Goal: Navigation & Orientation: Understand site structure

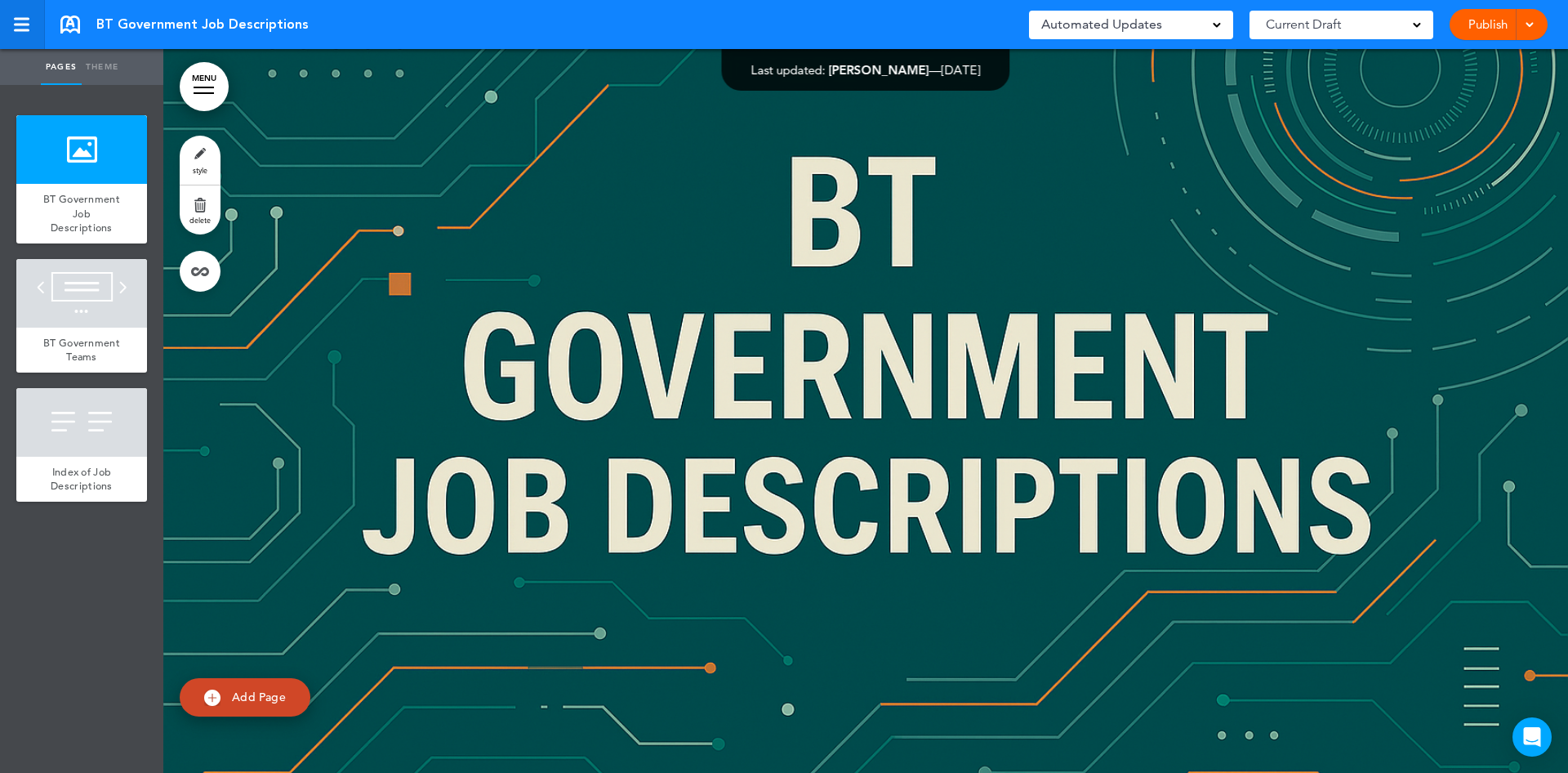
click at [24, 24] on div at bounding box center [21, 24] width 15 height 3
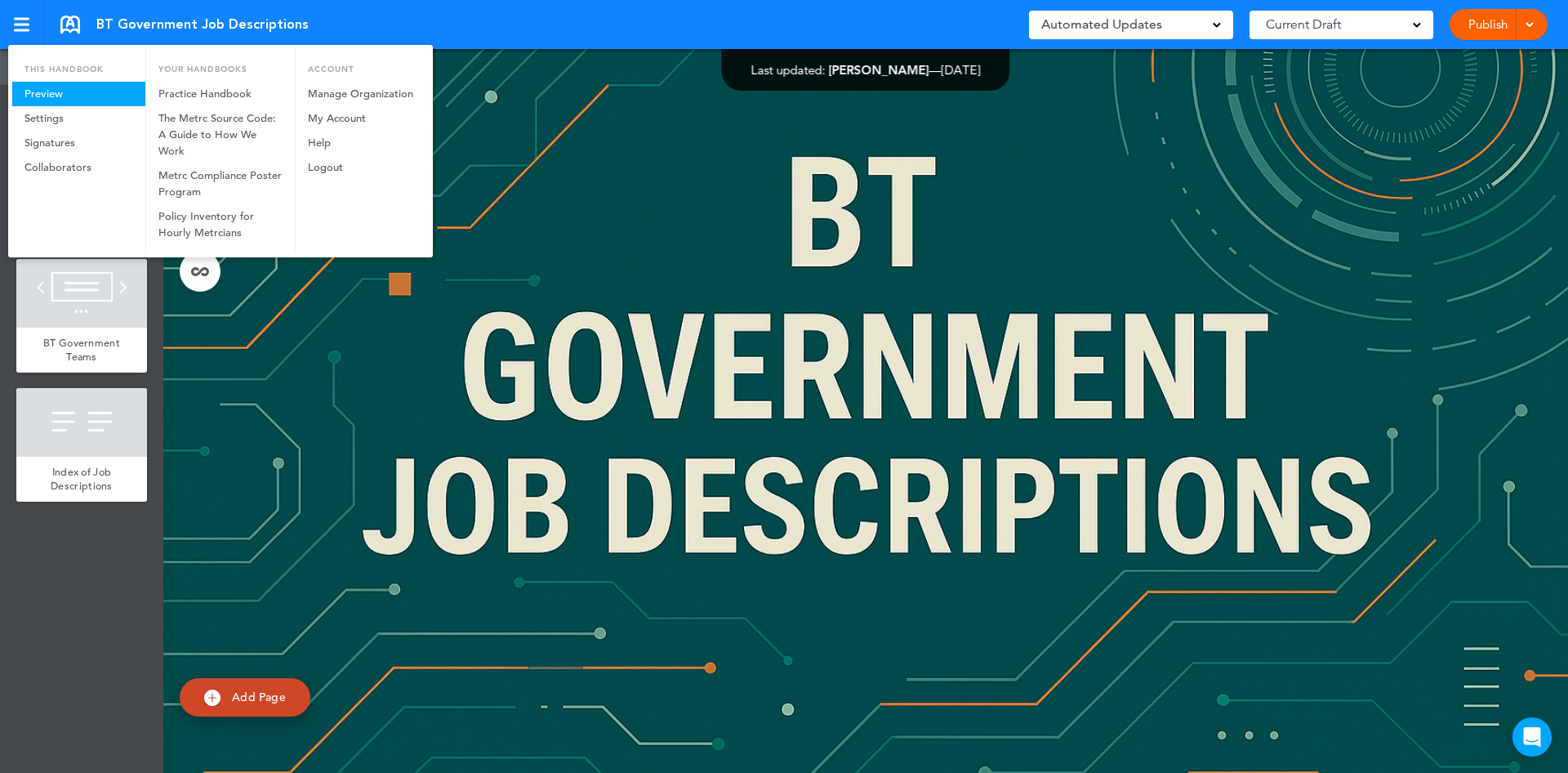
click at [60, 94] on link "Preview" at bounding box center [79, 93] width 133 height 24
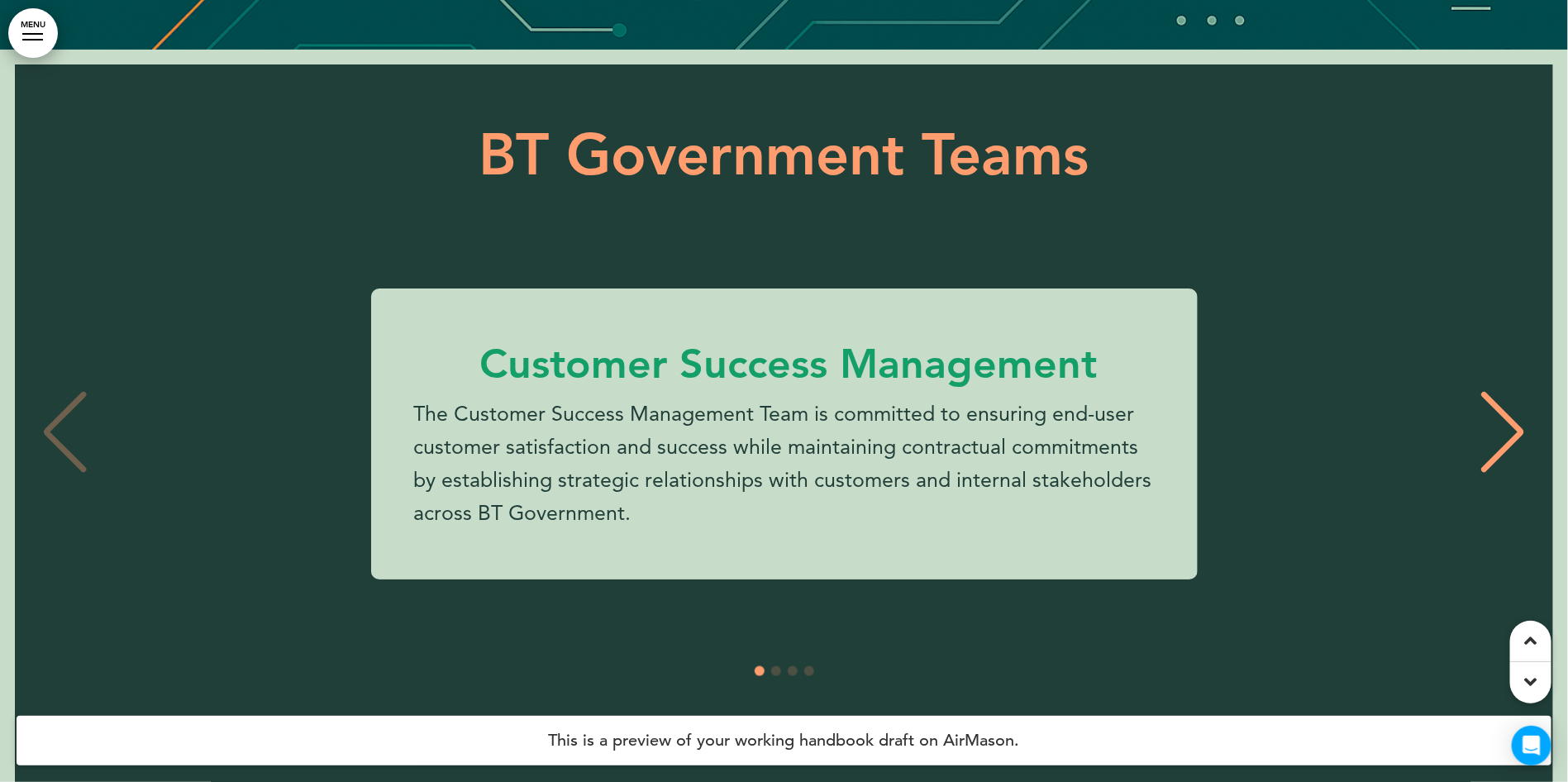
scroll to position [737, 0]
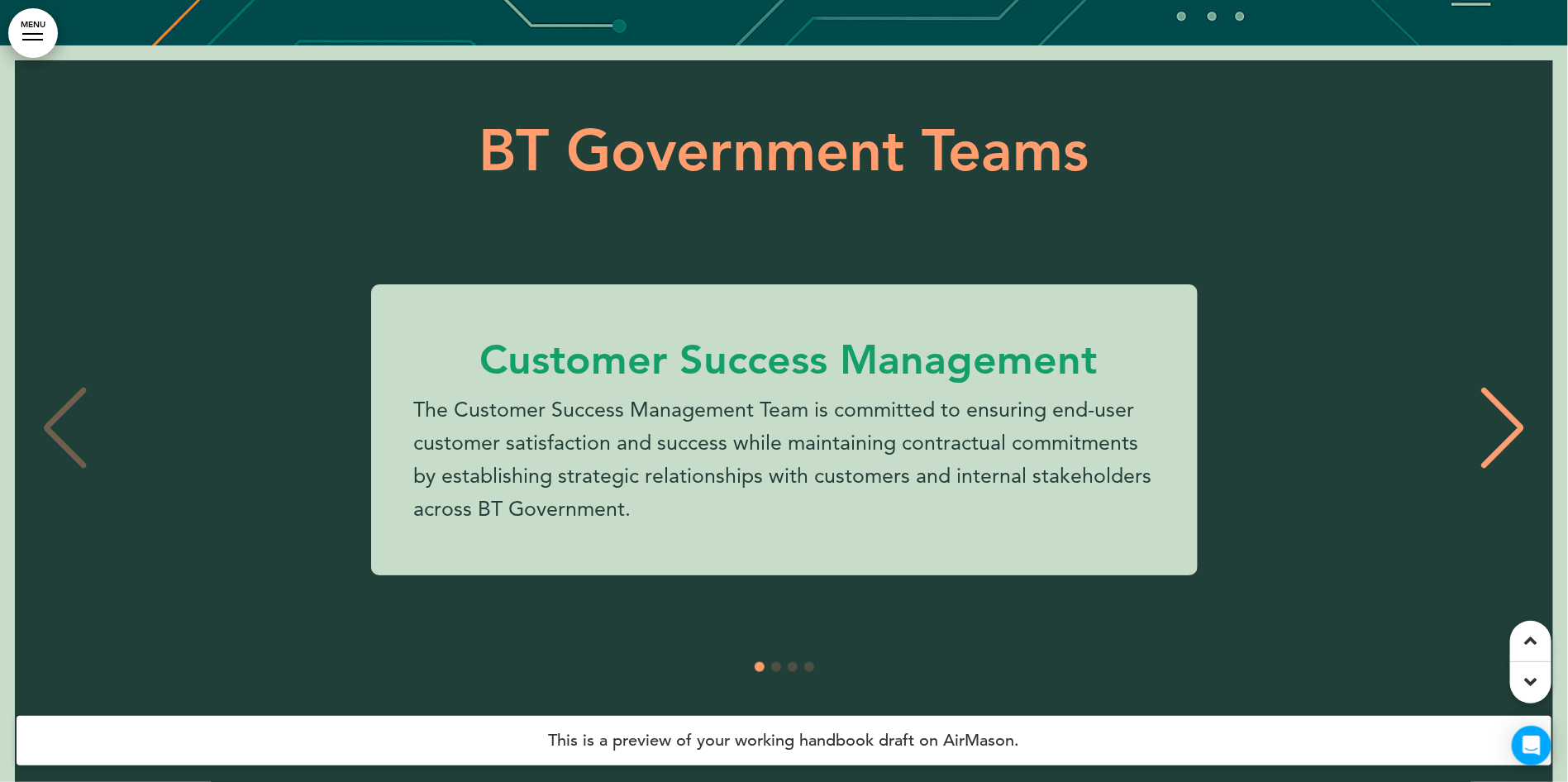
click at [1515, 429] on div "Next slide" at bounding box center [1504, 428] width 51 height 82
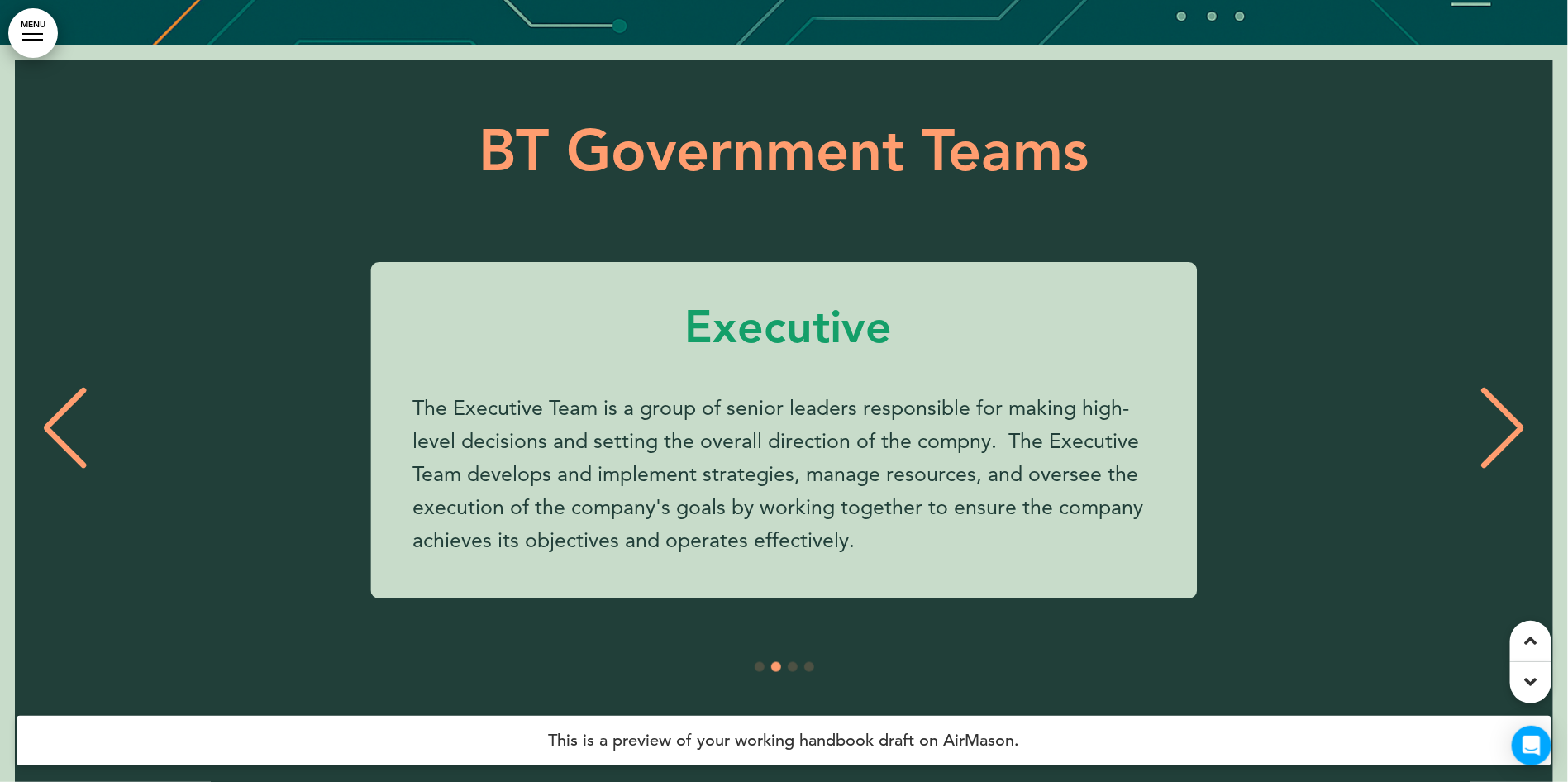
click at [1515, 429] on div "Next slide" at bounding box center [1504, 428] width 51 height 82
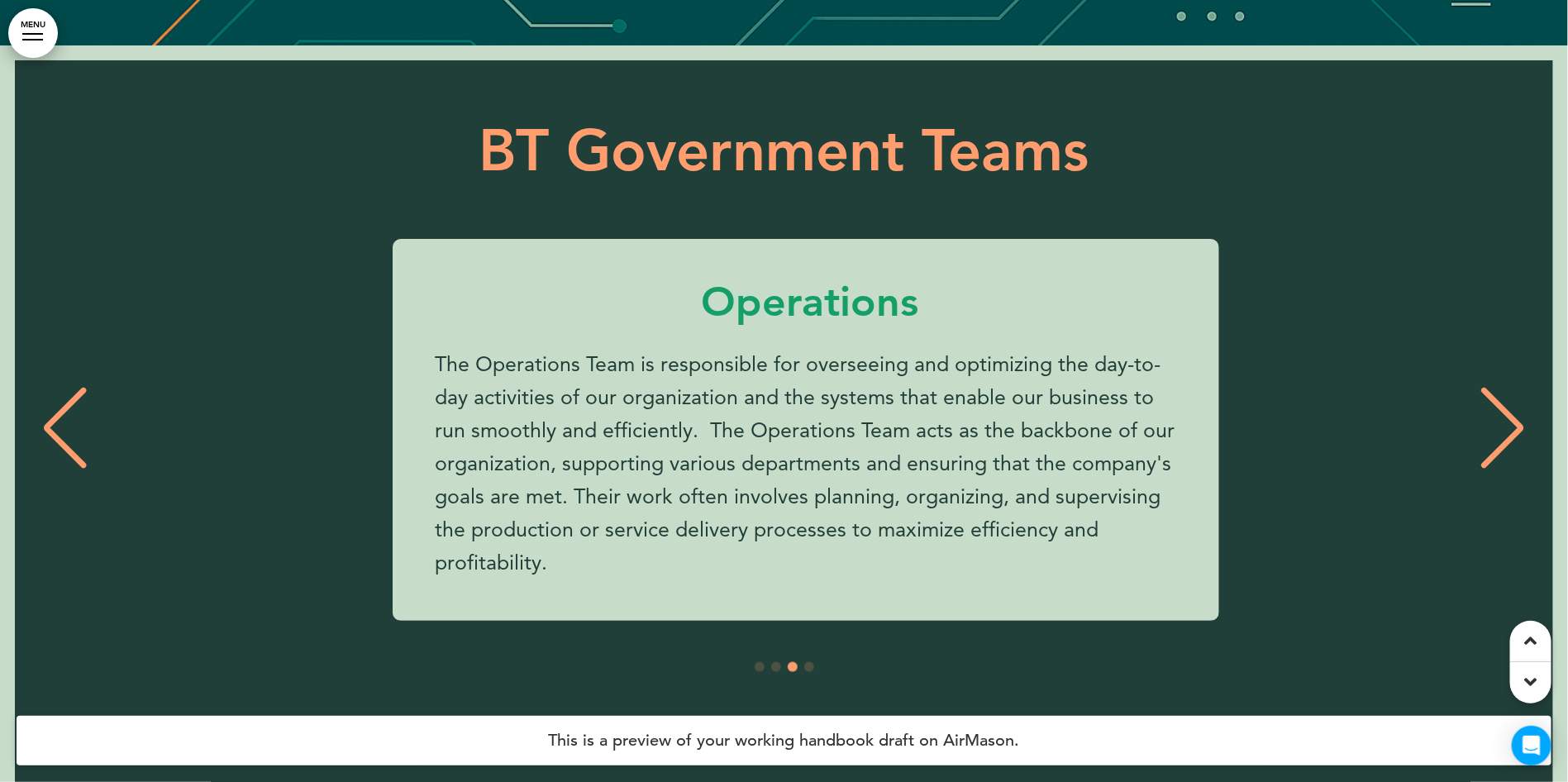
click at [1515, 429] on div "Next slide" at bounding box center [1504, 428] width 51 height 82
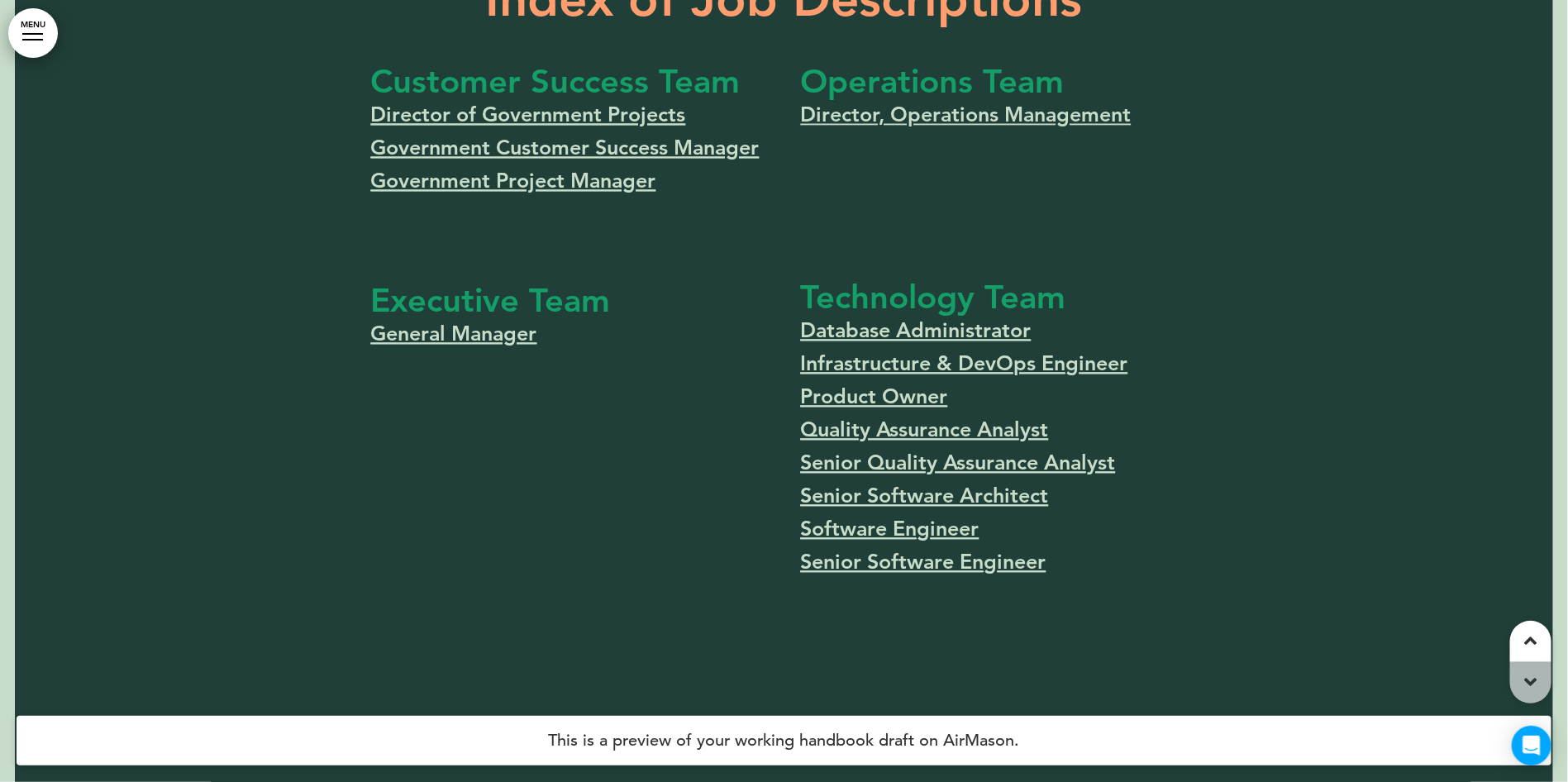
scroll to position [1685, 0]
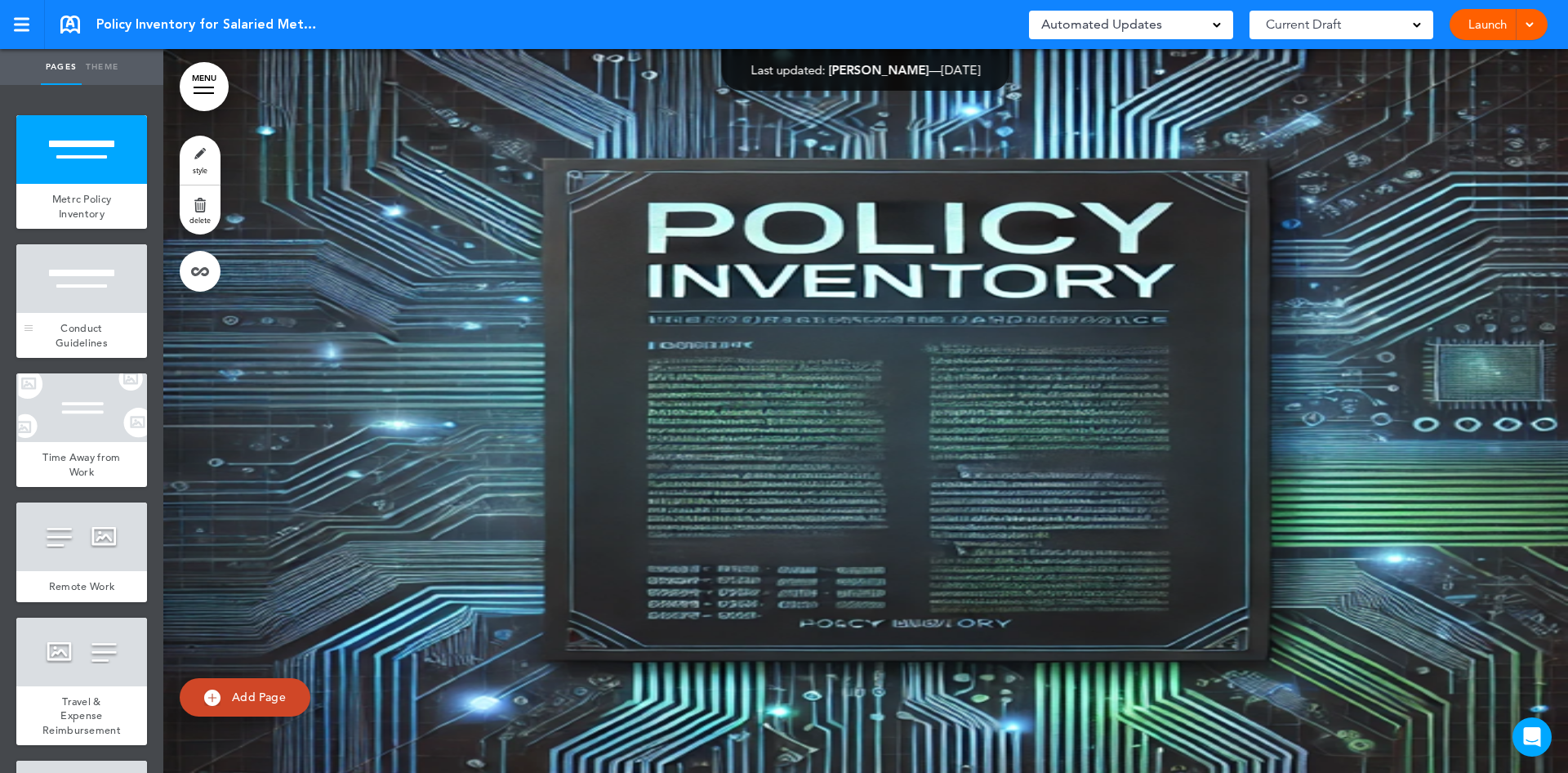
click at [47, 295] on div at bounding box center [81, 279] width 131 height 69
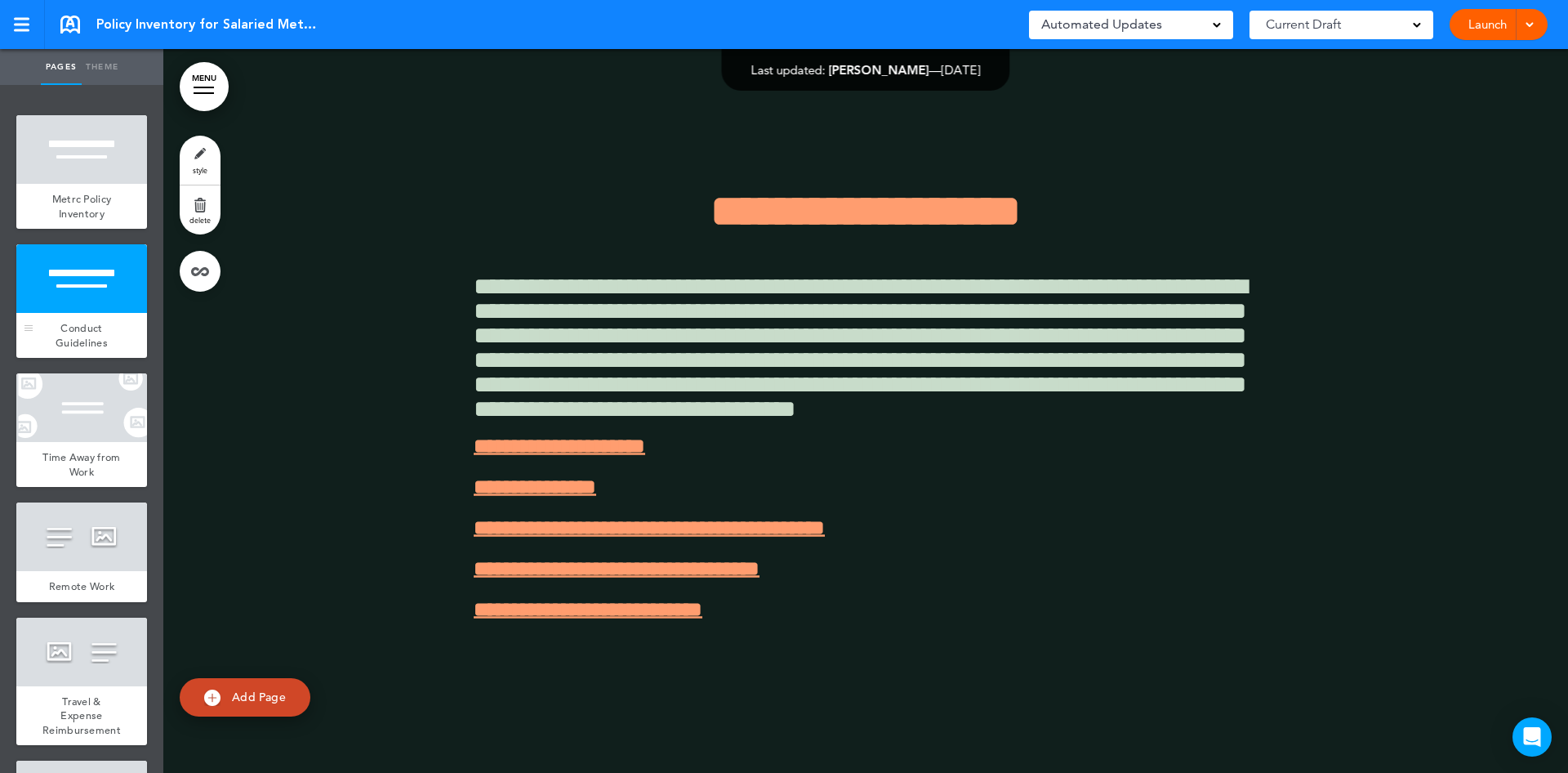
scroll to position [724, 0]
click at [79, 394] on div at bounding box center [81, 408] width 131 height 69
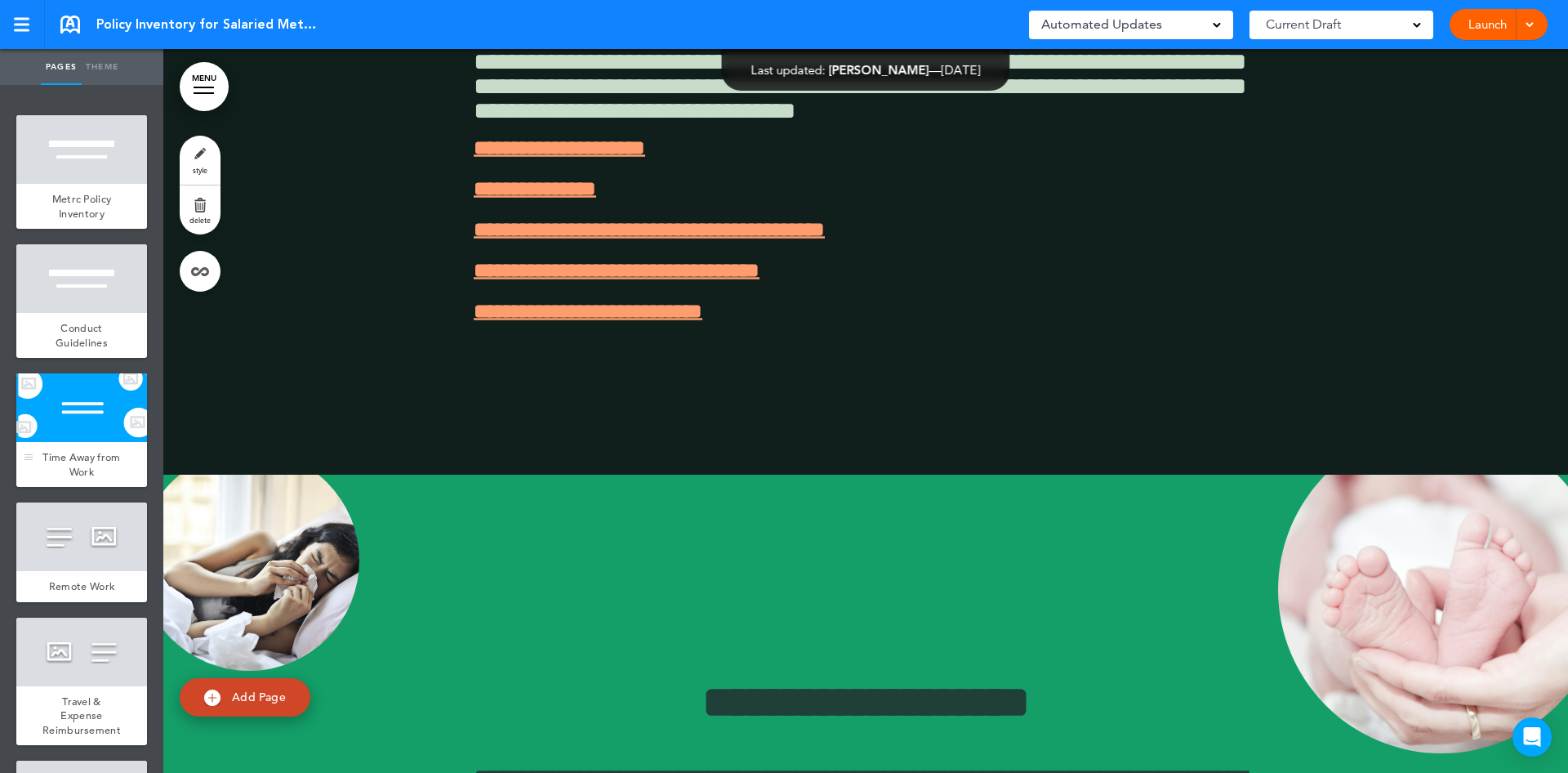
scroll to position [1448, 0]
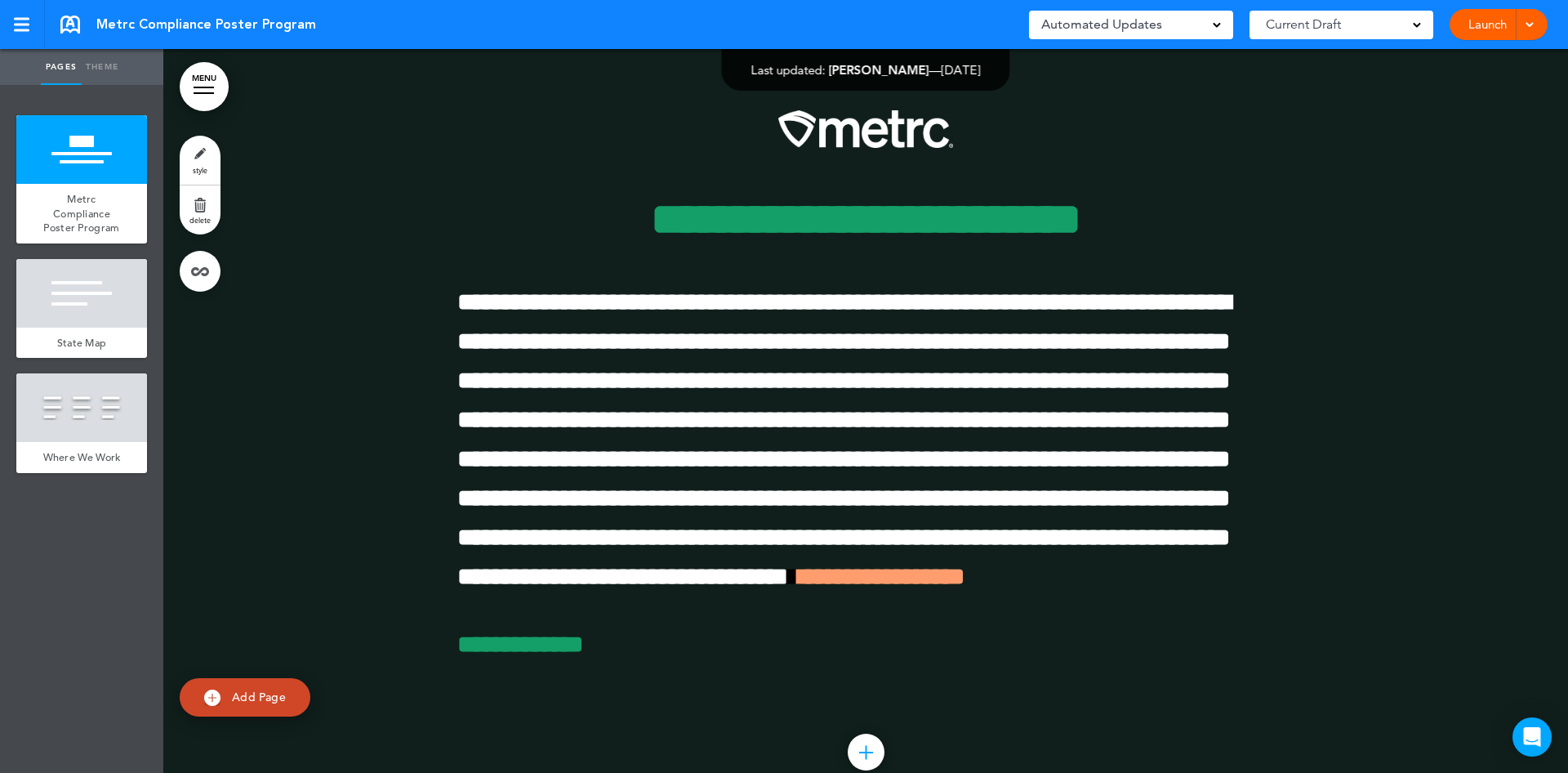
click at [1548, 109] on div at bounding box center [865, 436] width 1405 height 775
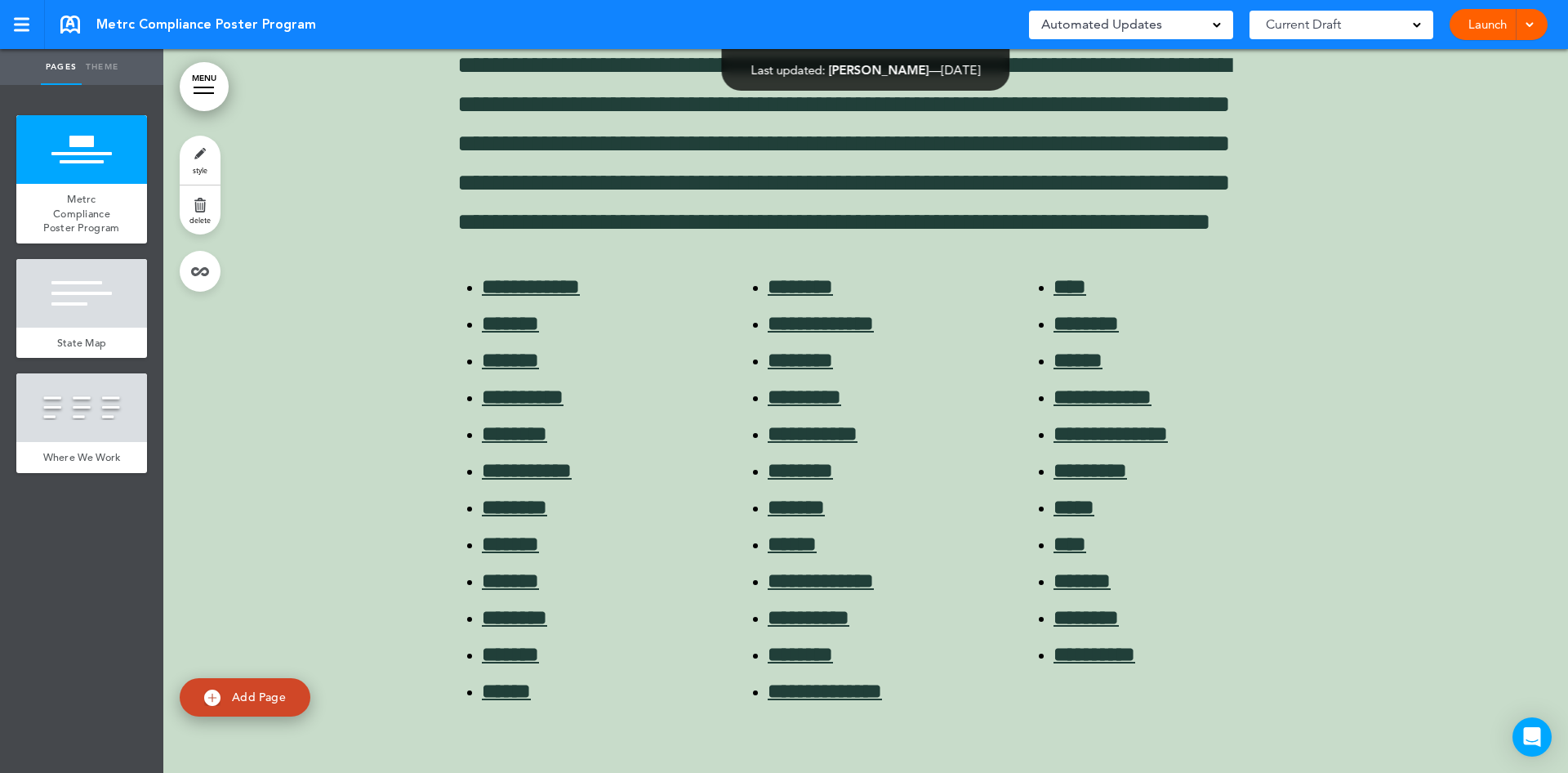
scroll to position [1741, 0]
